Goal: Information Seeking & Learning: Learn about a topic

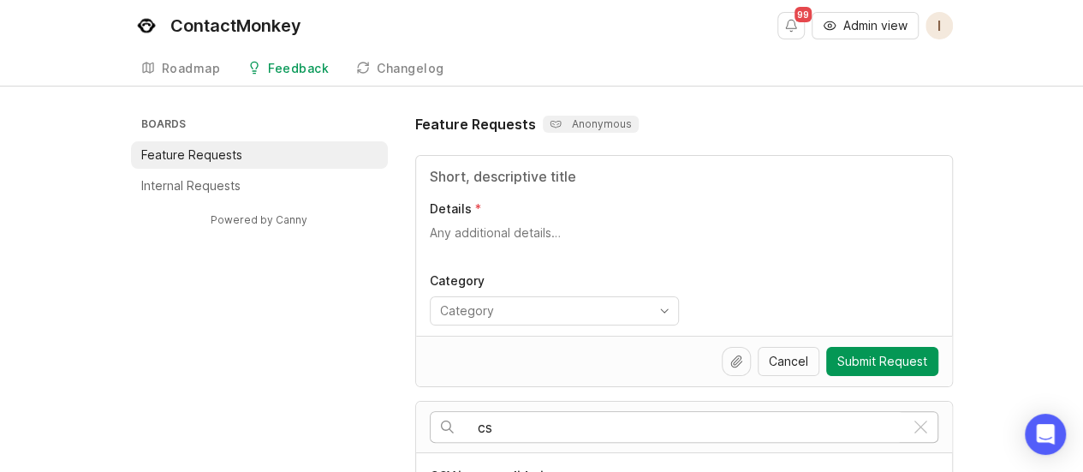
type input "c"
type input "url"
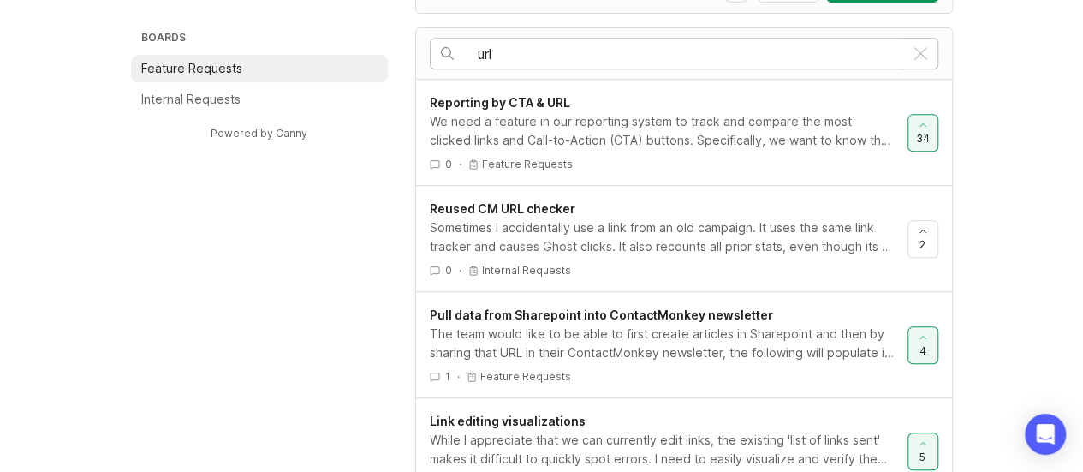
scroll to position [514, 0]
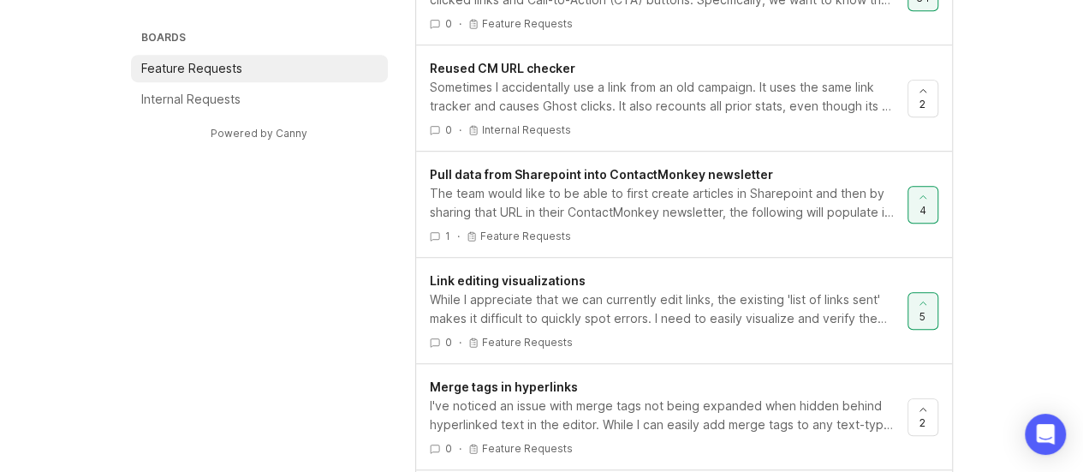
click at [639, 283] on div "Link editing visualizations" at bounding box center [662, 280] width 464 height 19
